Goal: Contribute content

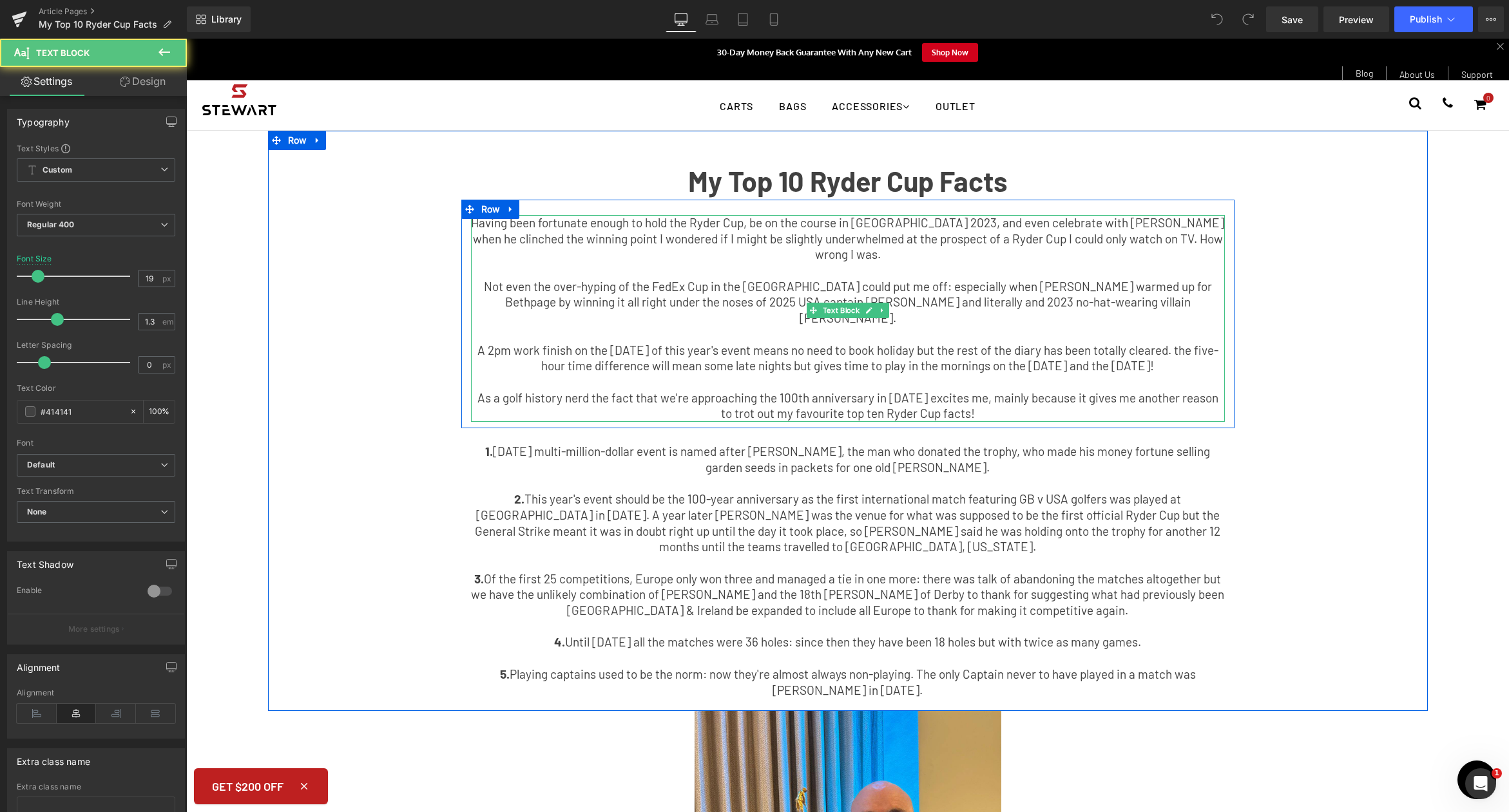
click at [1166, 303] on p "Not even the over-hyping of the FedEx Cup in the [GEOGRAPHIC_DATA] could put me…" at bounding box center [847, 303] width 754 height 48
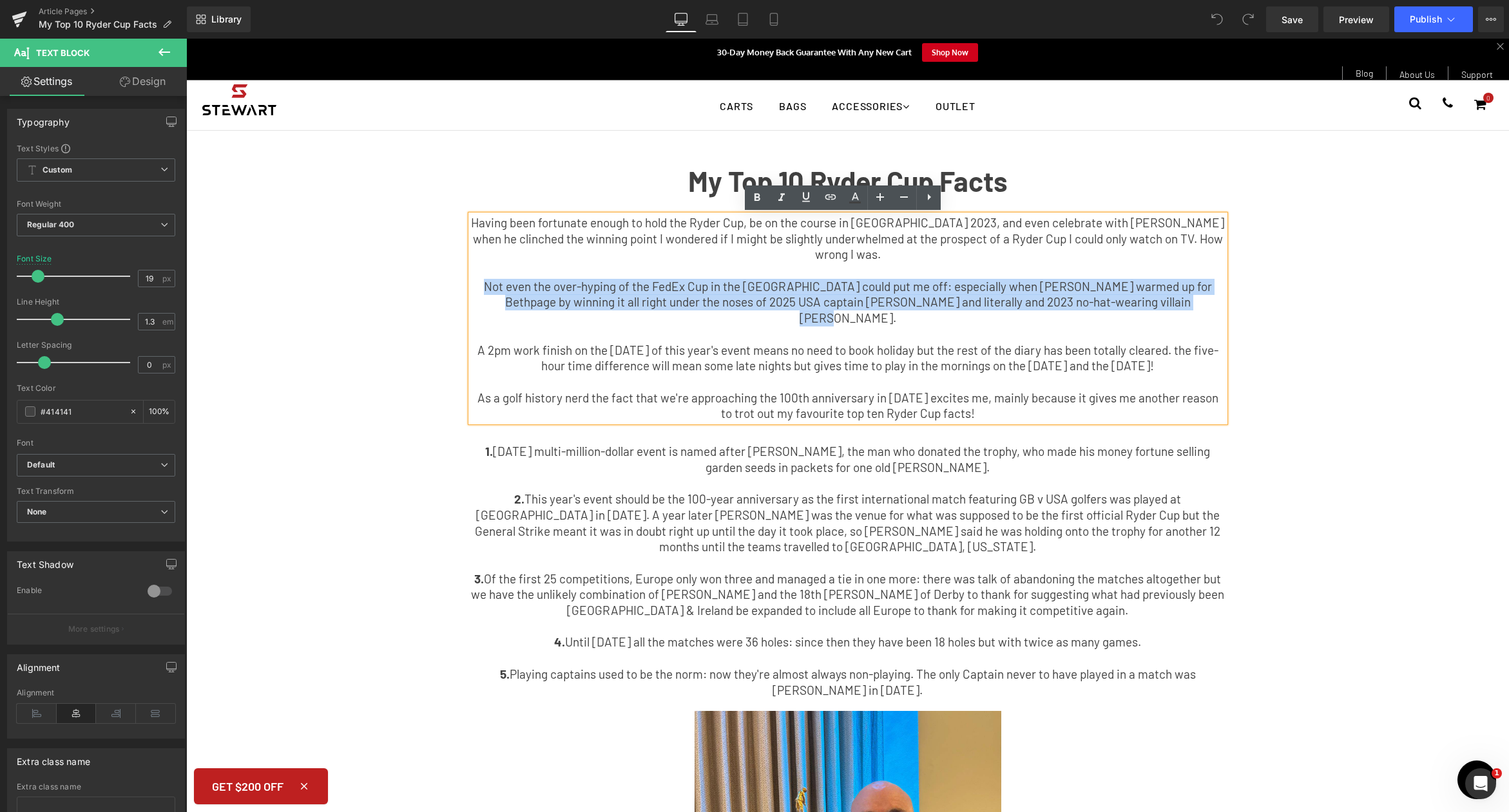
drag, startPoint x: 1169, startPoint y: 303, endPoint x: 448, endPoint y: 287, distance: 721.2
click at [448, 287] on div "My Top 10 Ryder Cup Facts Text Block Having been fortunate enough to hold the R…" at bounding box center [847, 428] width 1159 height 555
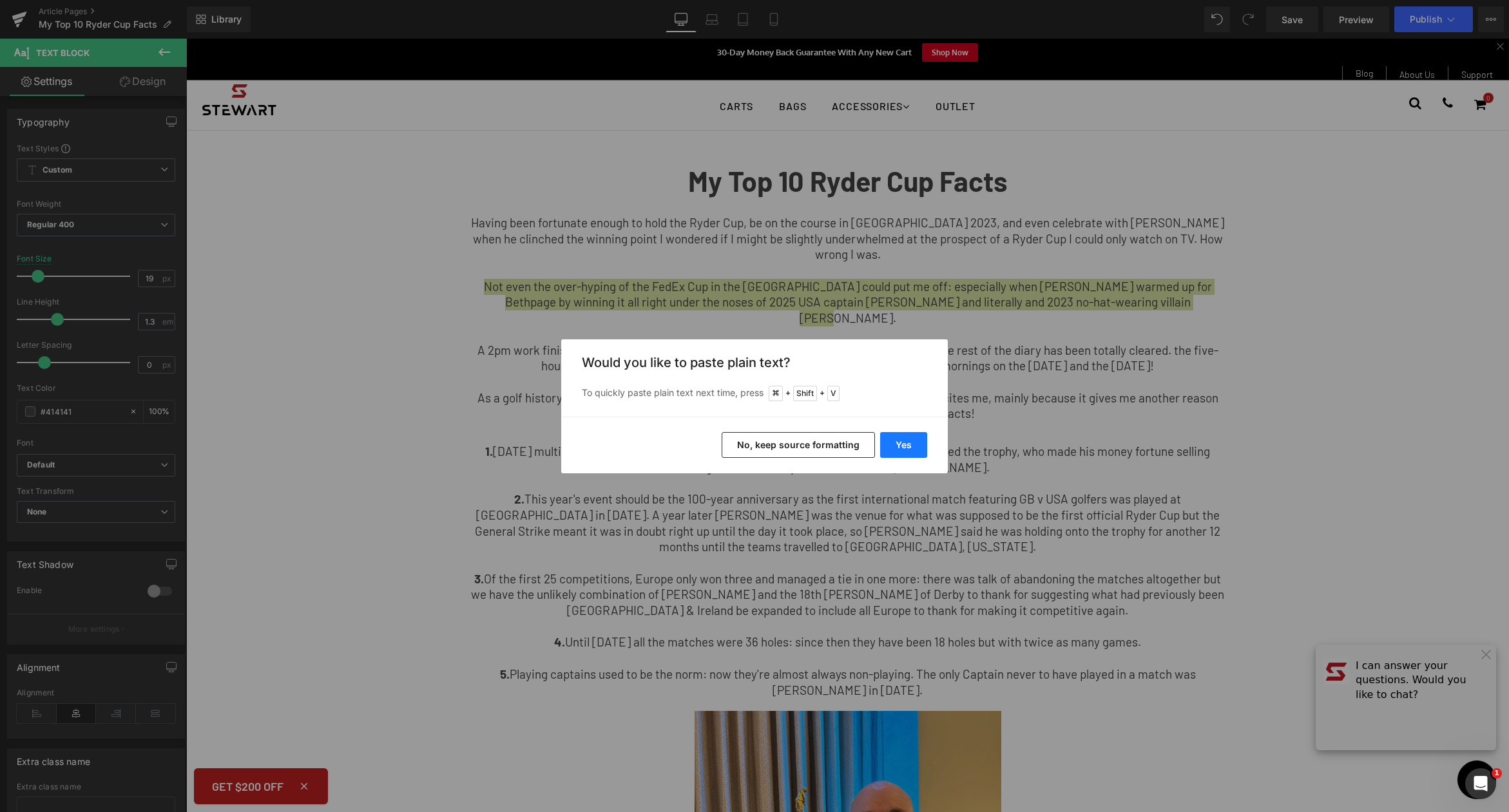
click at [898, 439] on button "Yes" at bounding box center [904, 445] width 47 height 26
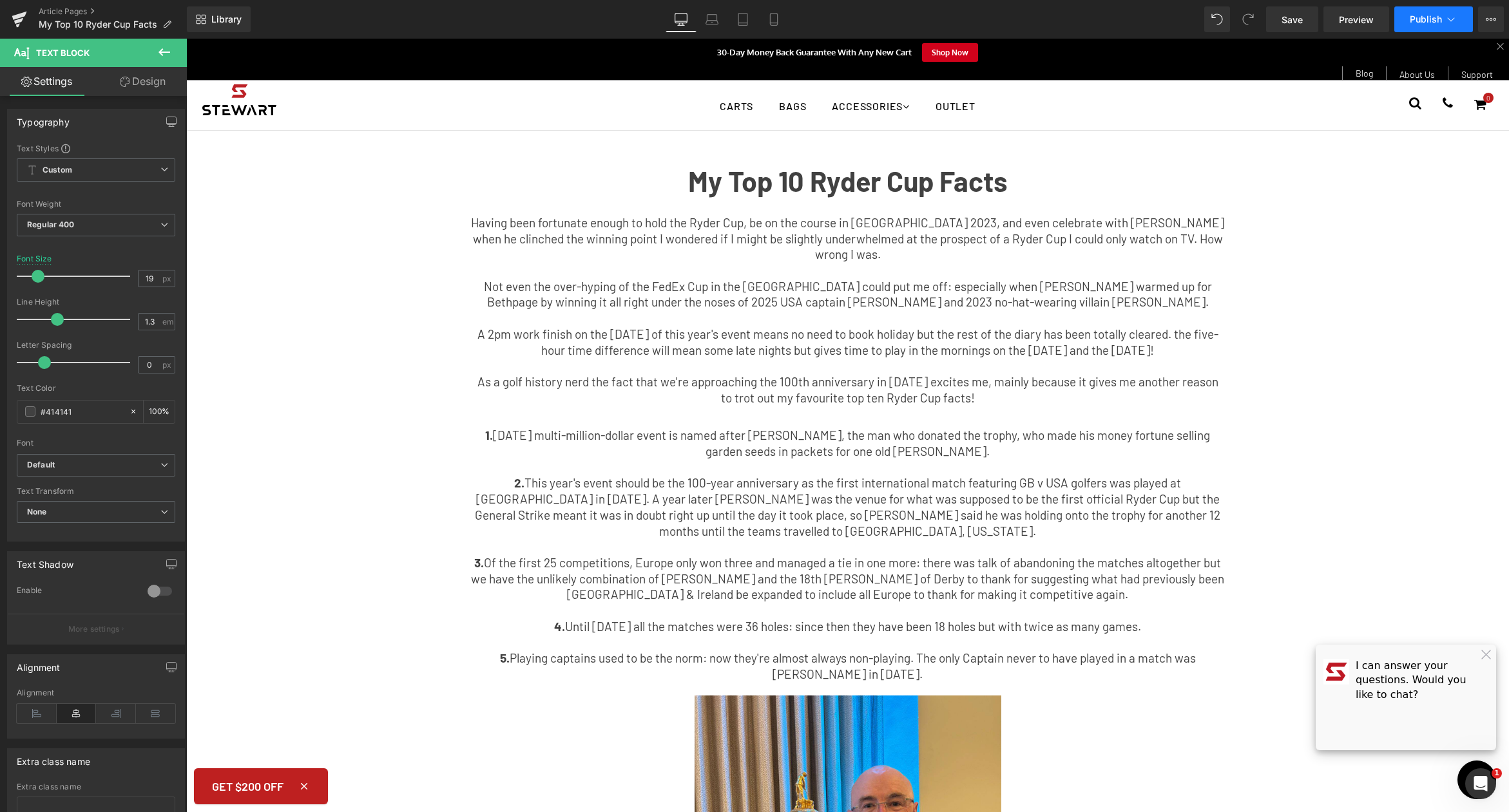
click at [1451, 15] on icon at bounding box center [1450, 18] width 13 height 13
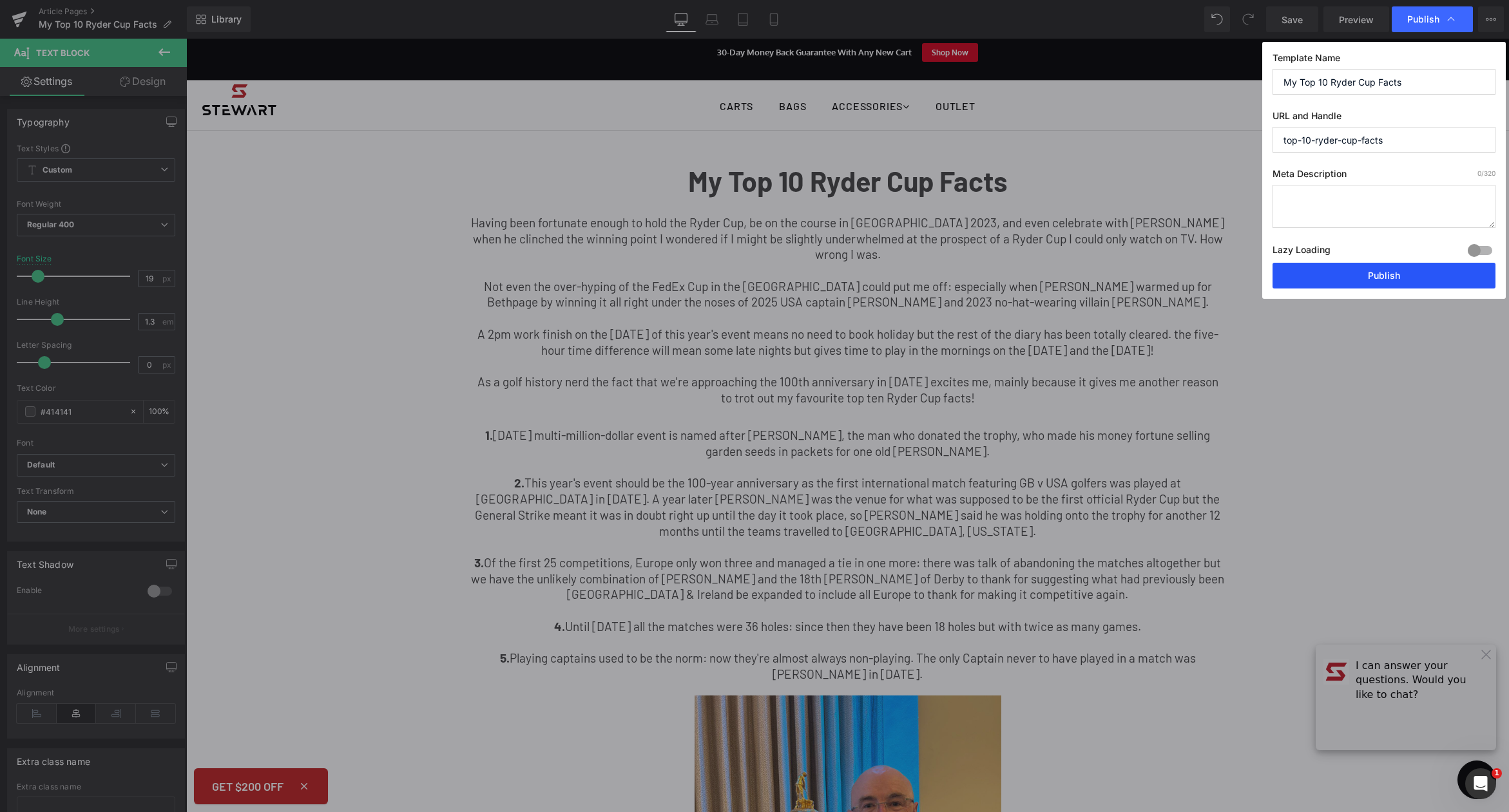
click at [1385, 277] on button "Publish" at bounding box center [1383, 276] width 223 height 26
